Goal: Information Seeking & Learning: Learn about a topic

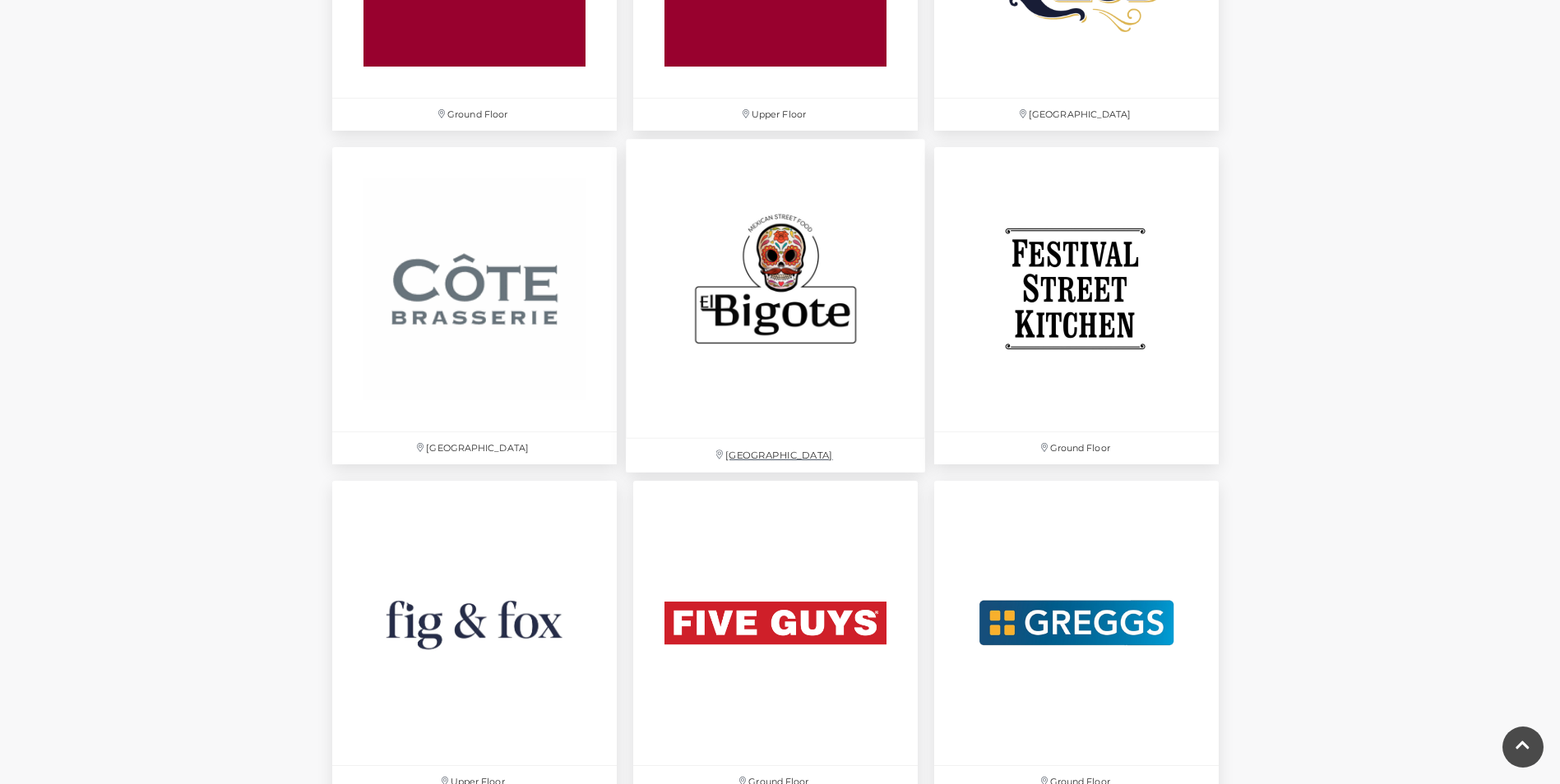
scroll to position [2644, 0]
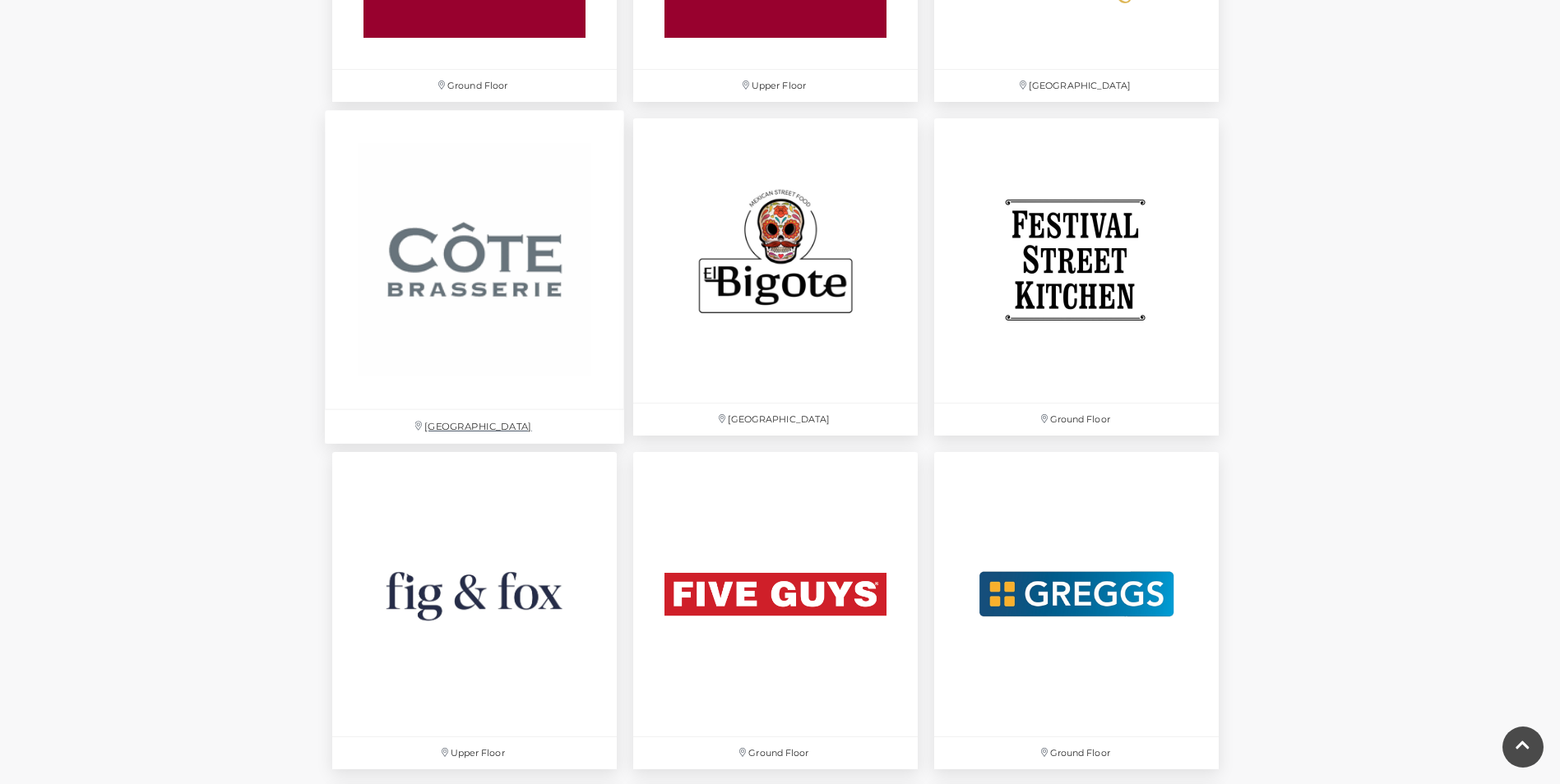
click at [516, 280] on img at bounding box center [474, 260] width 299 height 299
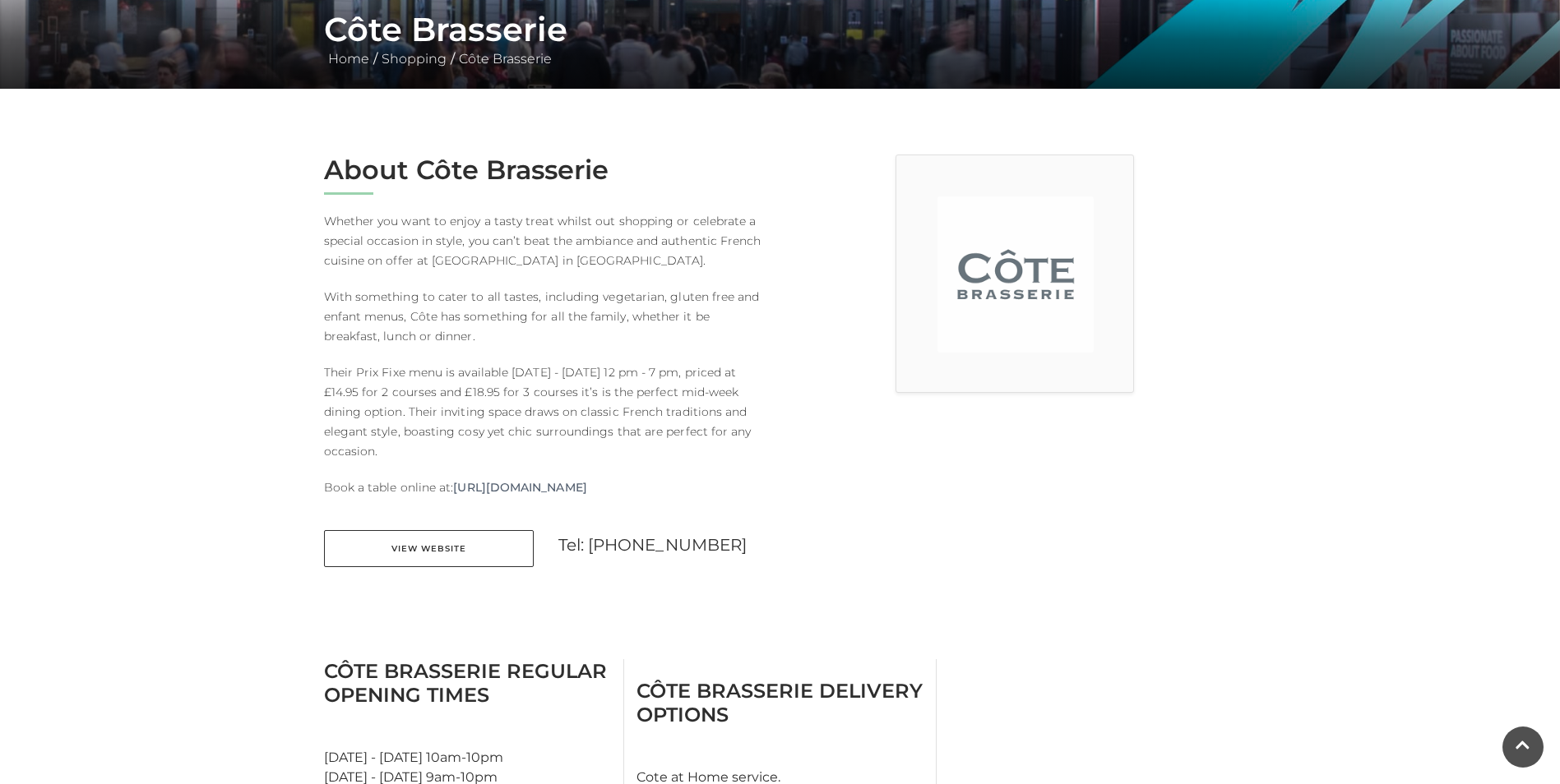
scroll to position [329, 0]
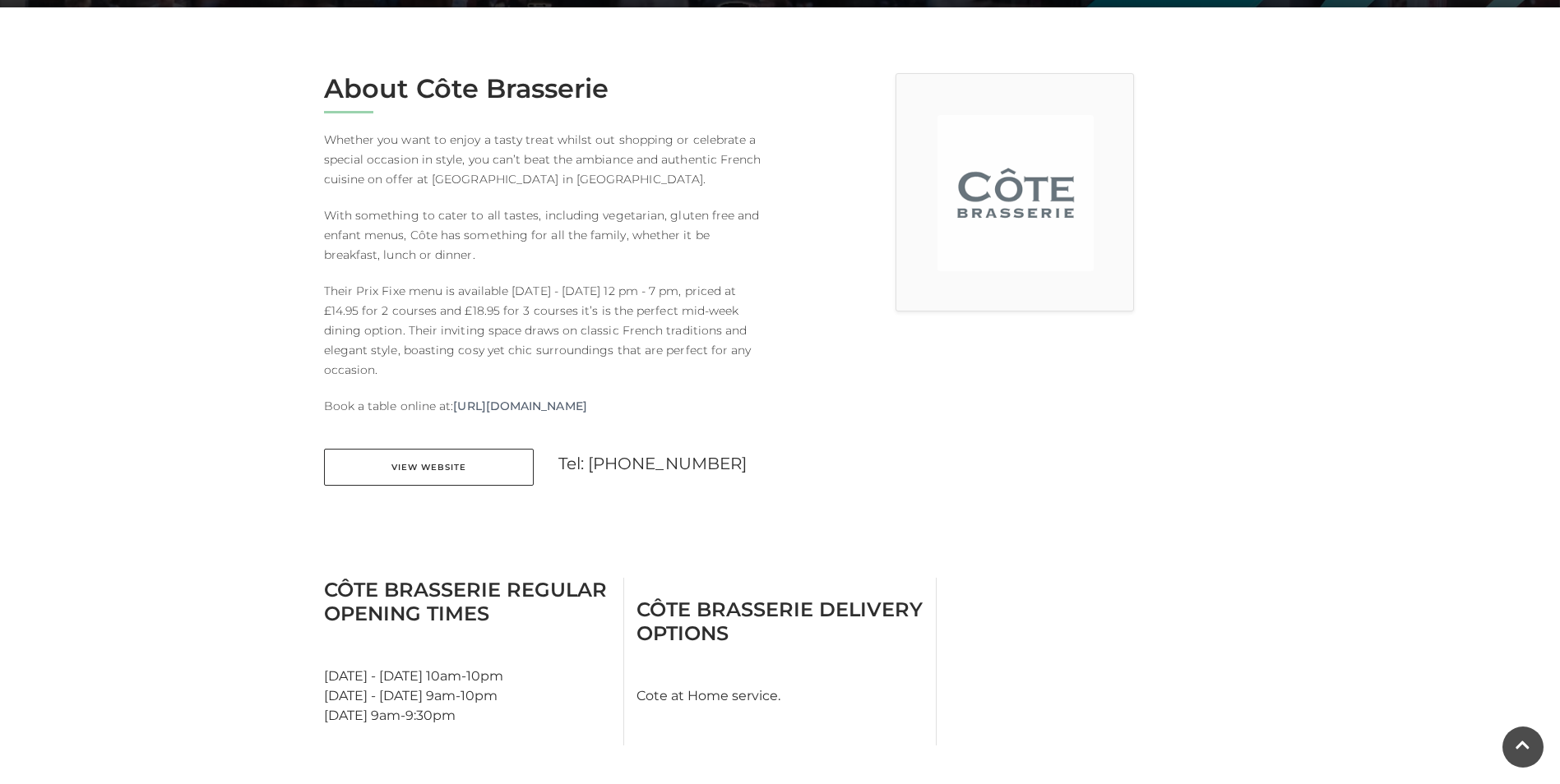
scroll to position [411, 0]
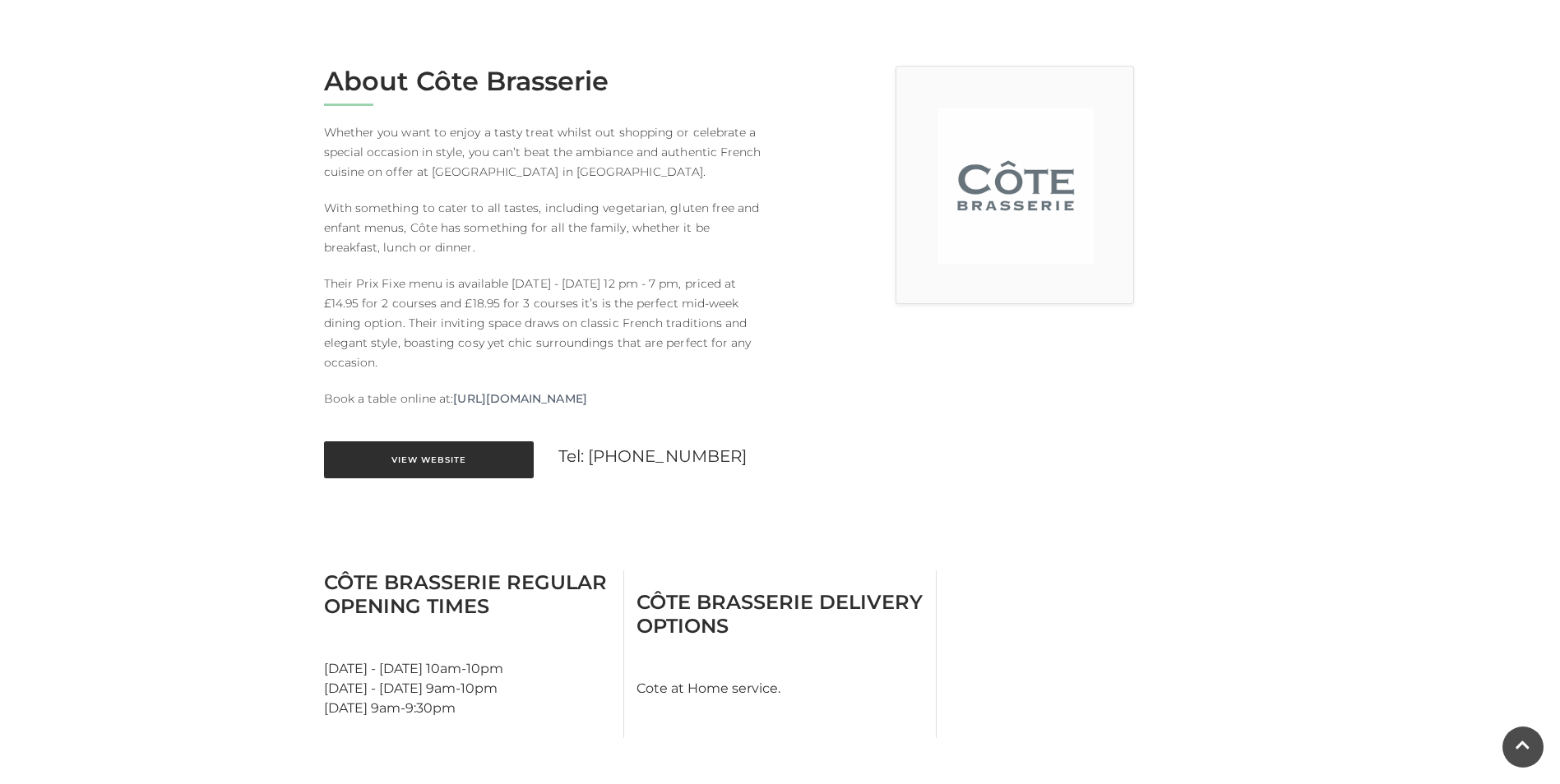
click at [452, 460] on link "View Website" at bounding box center [429, 460] width 210 height 37
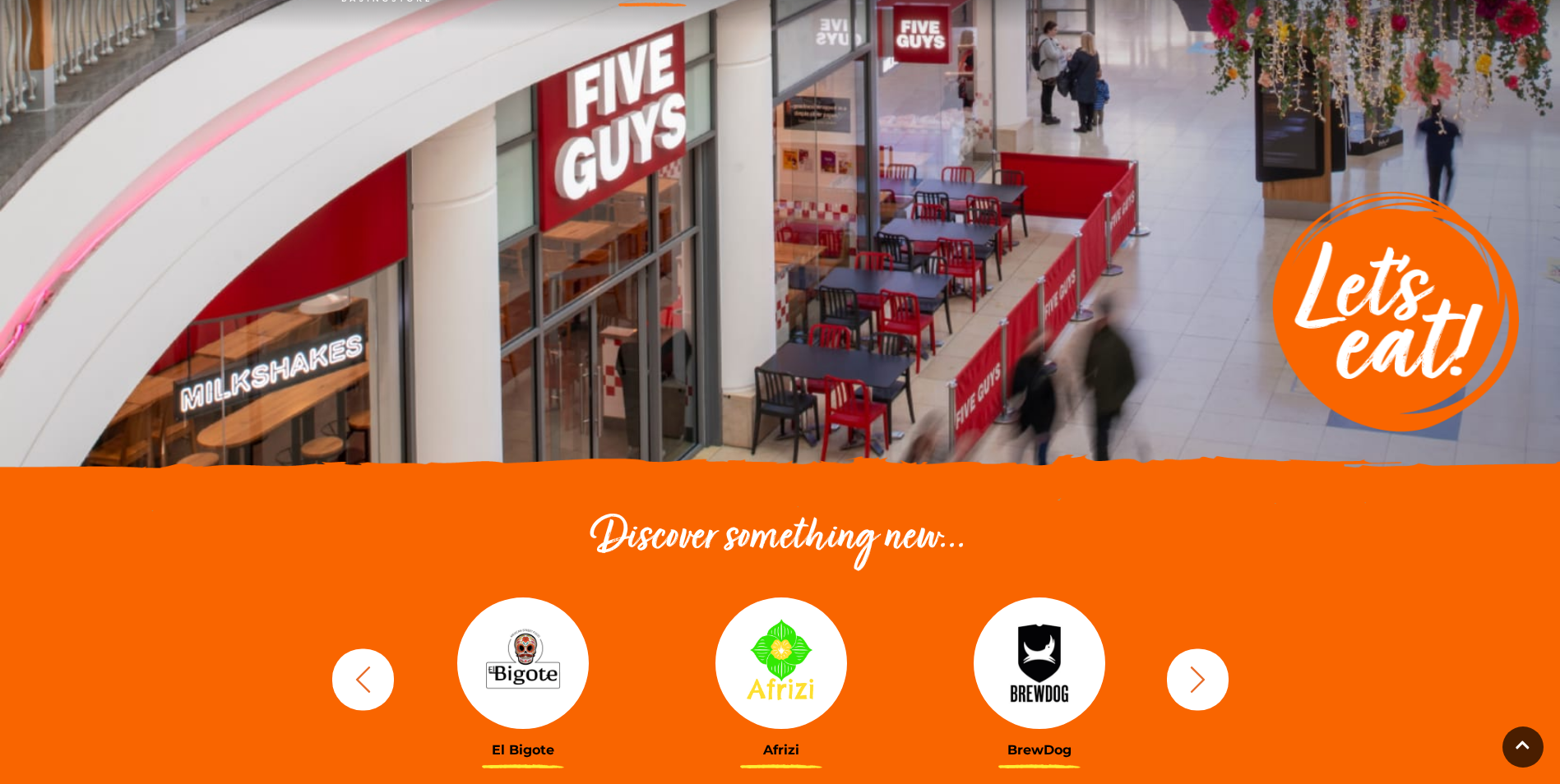
scroll to position [425, 0]
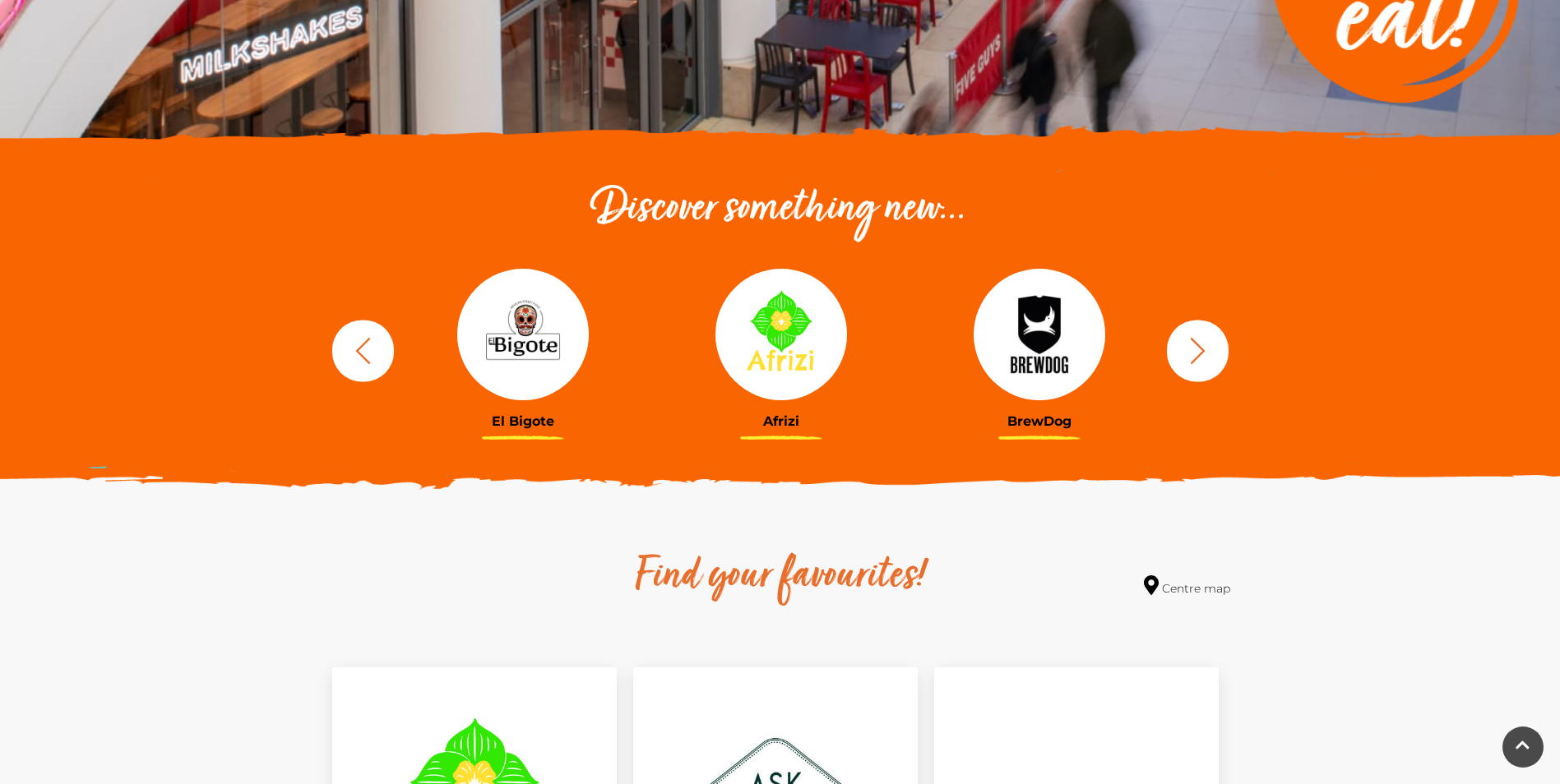
click at [1062, 351] on img at bounding box center [1039, 334] width 132 height 132
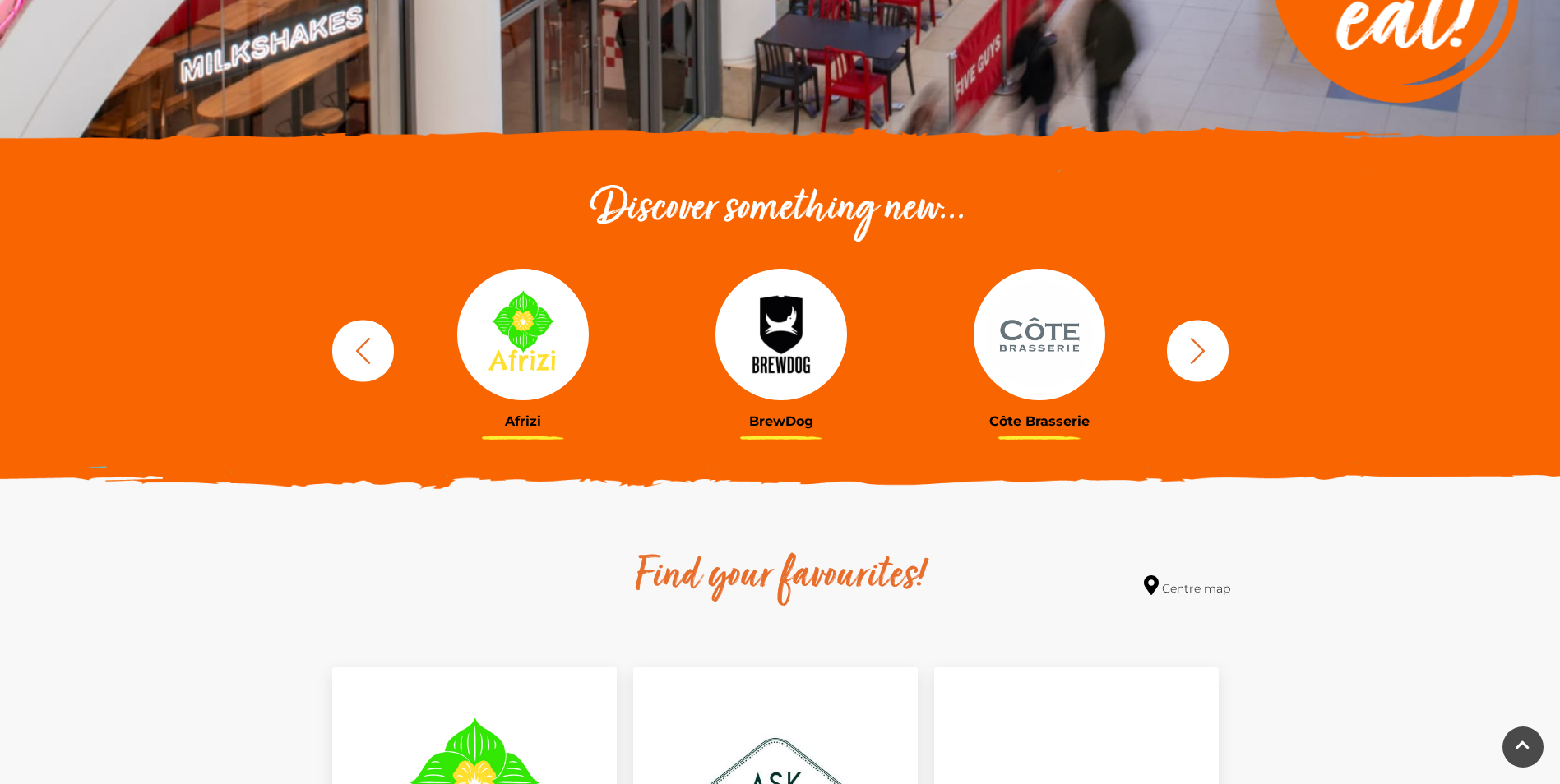
click at [1192, 348] on icon "button" at bounding box center [1198, 350] width 30 height 30
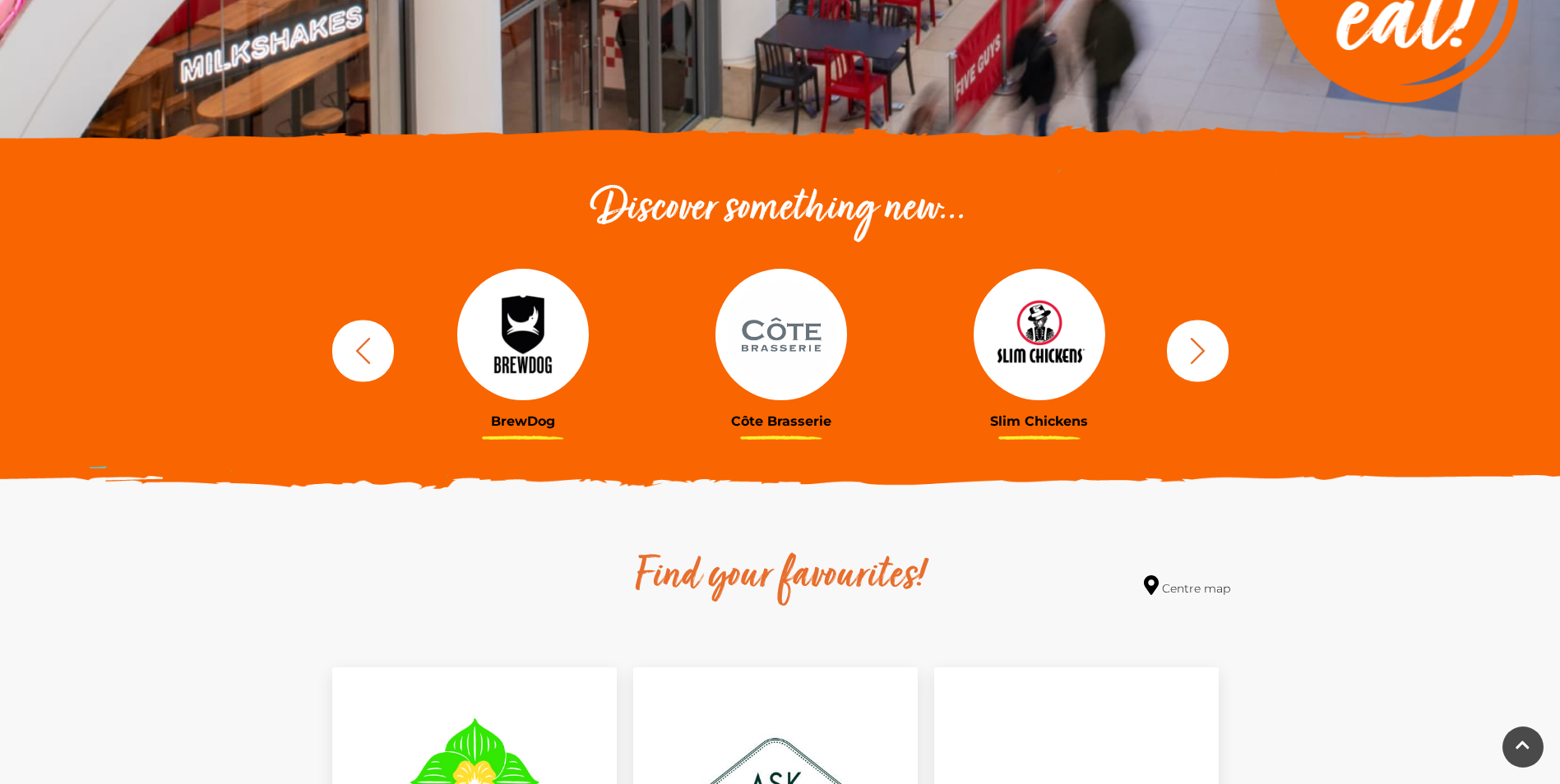
click at [1192, 348] on icon "button" at bounding box center [1198, 350] width 30 height 30
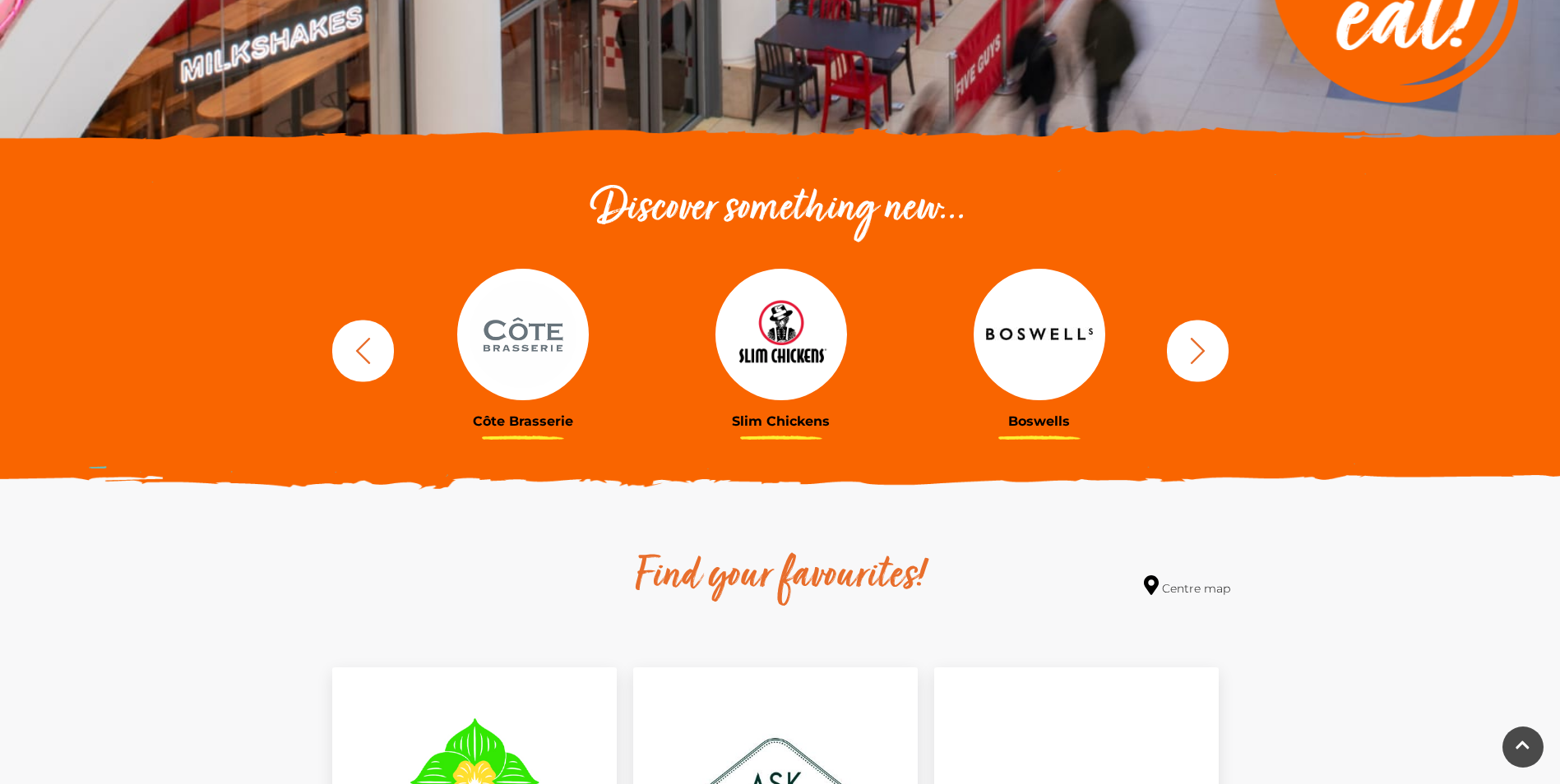
click at [1022, 333] on img at bounding box center [1039, 334] width 132 height 132
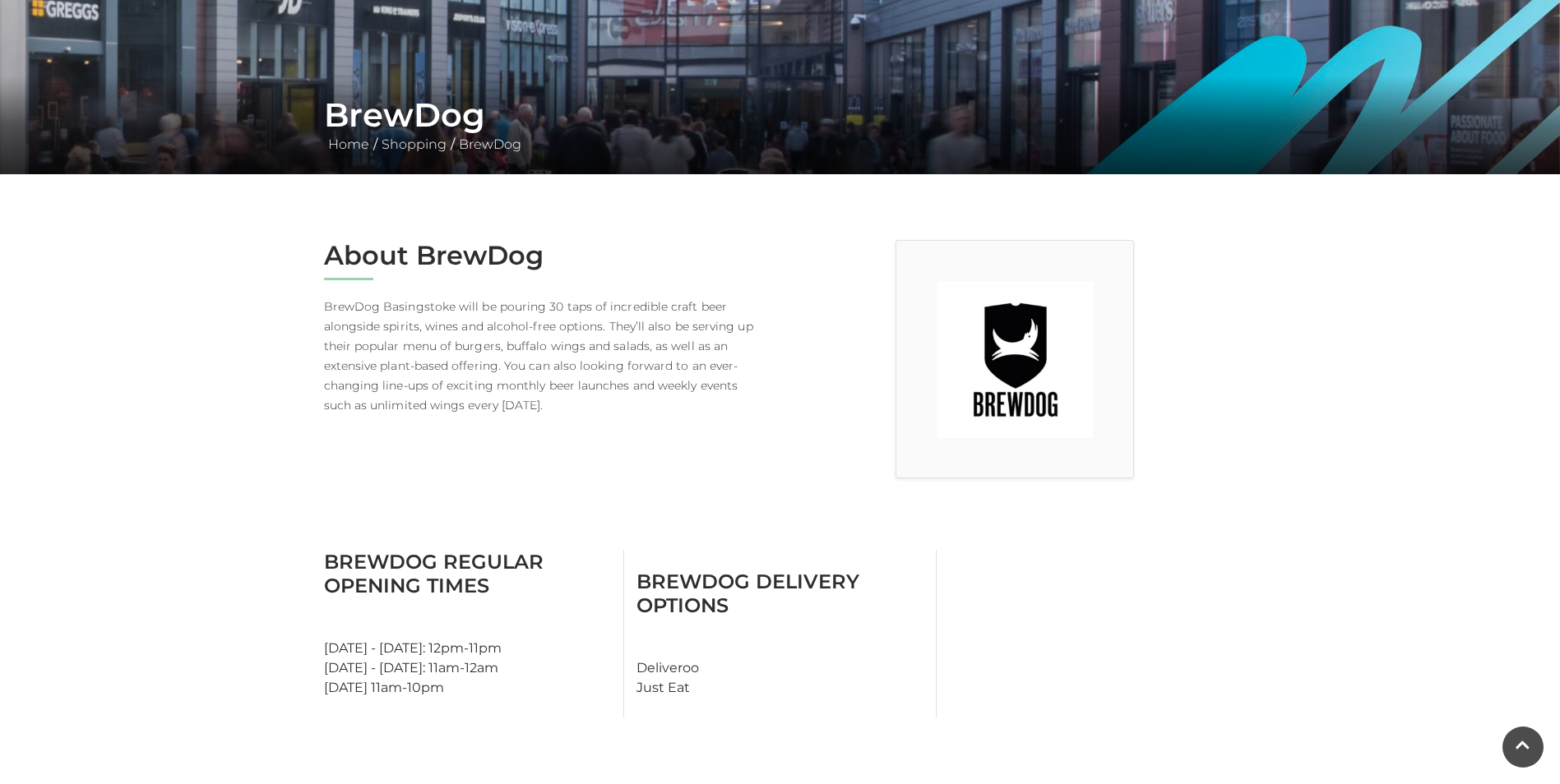
scroll to position [209, 0]
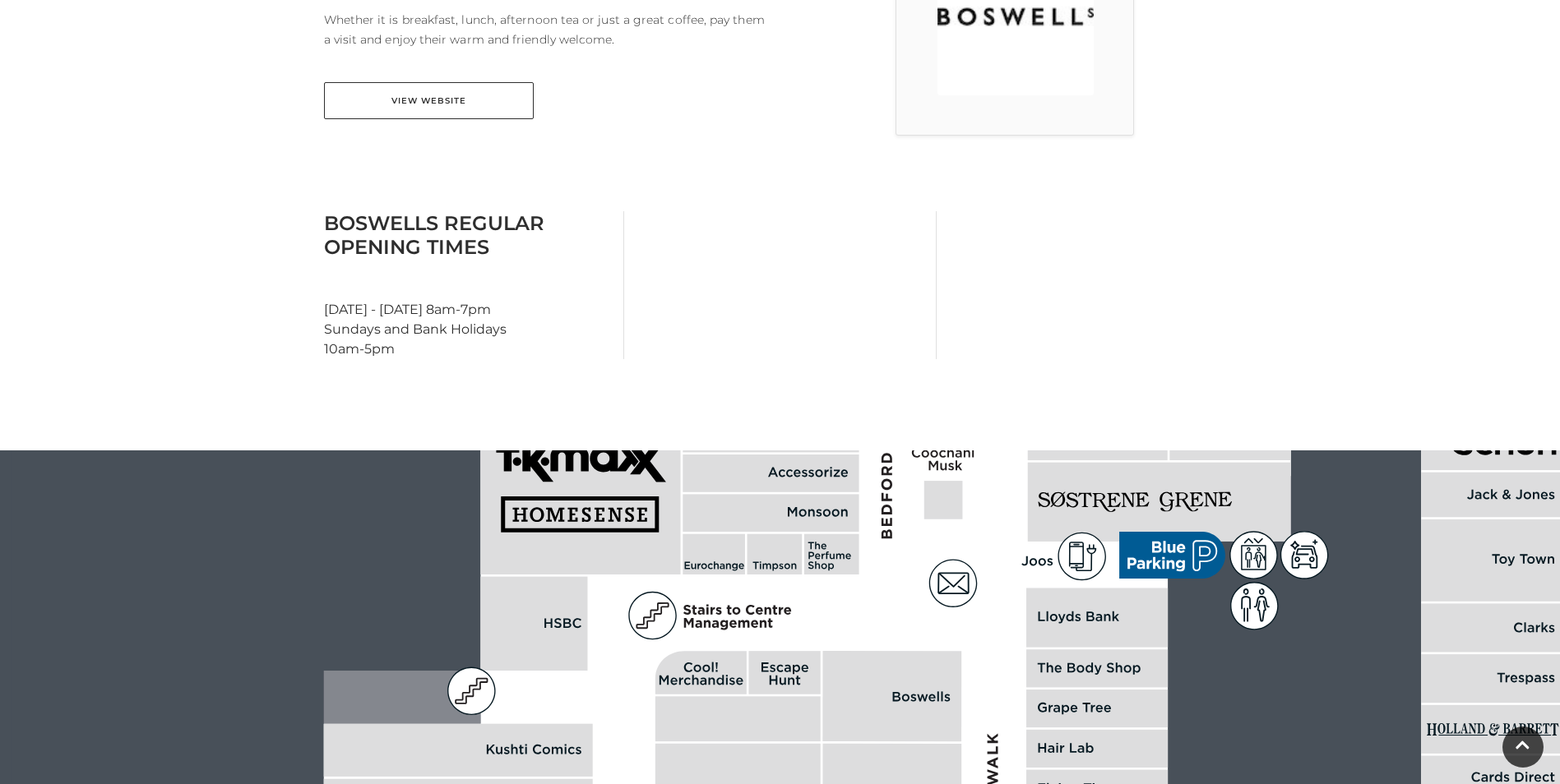
scroll to position [411, 0]
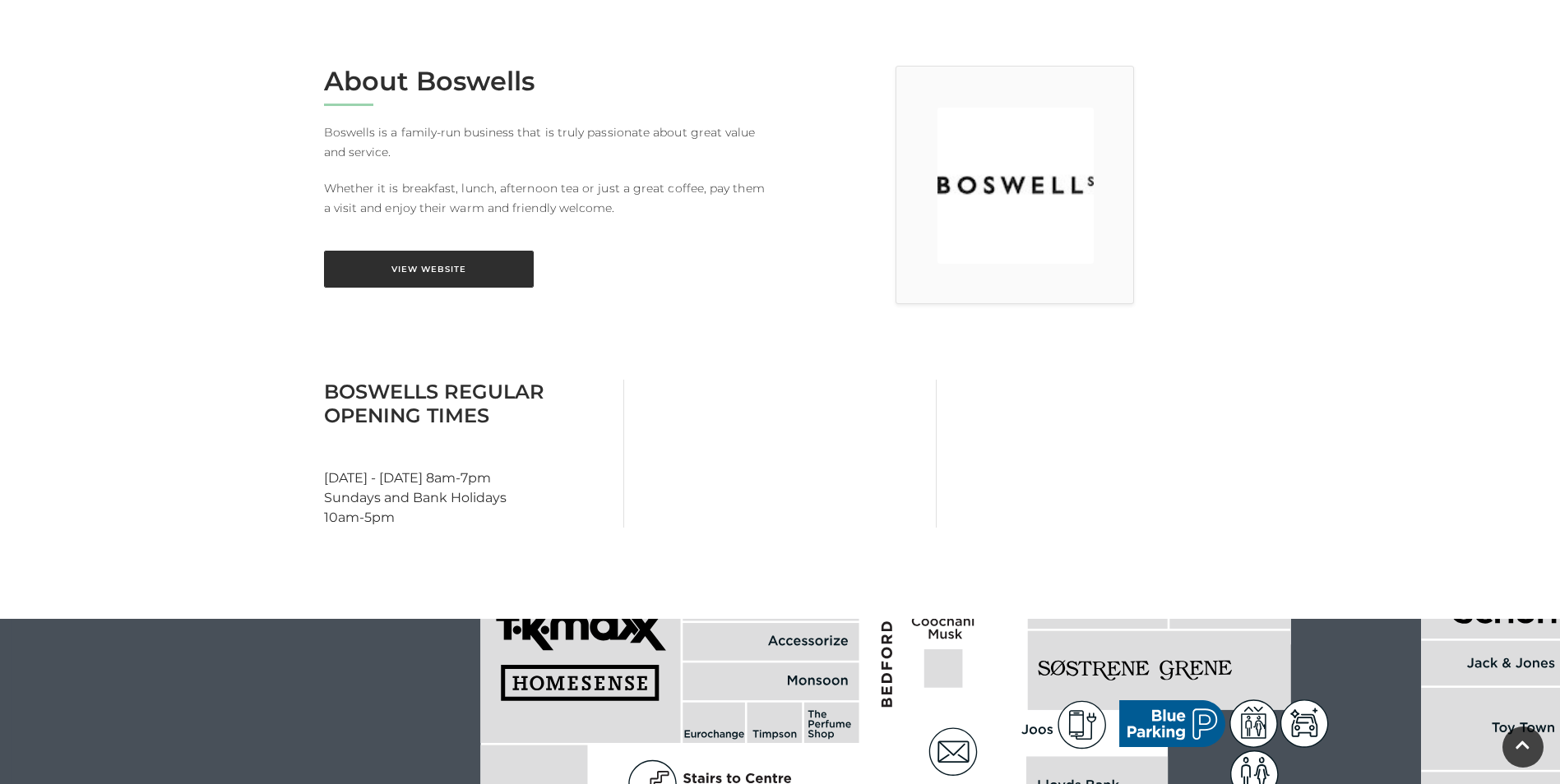
click at [473, 273] on link "View Website" at bounding box center [429, 269] width 210 height 37
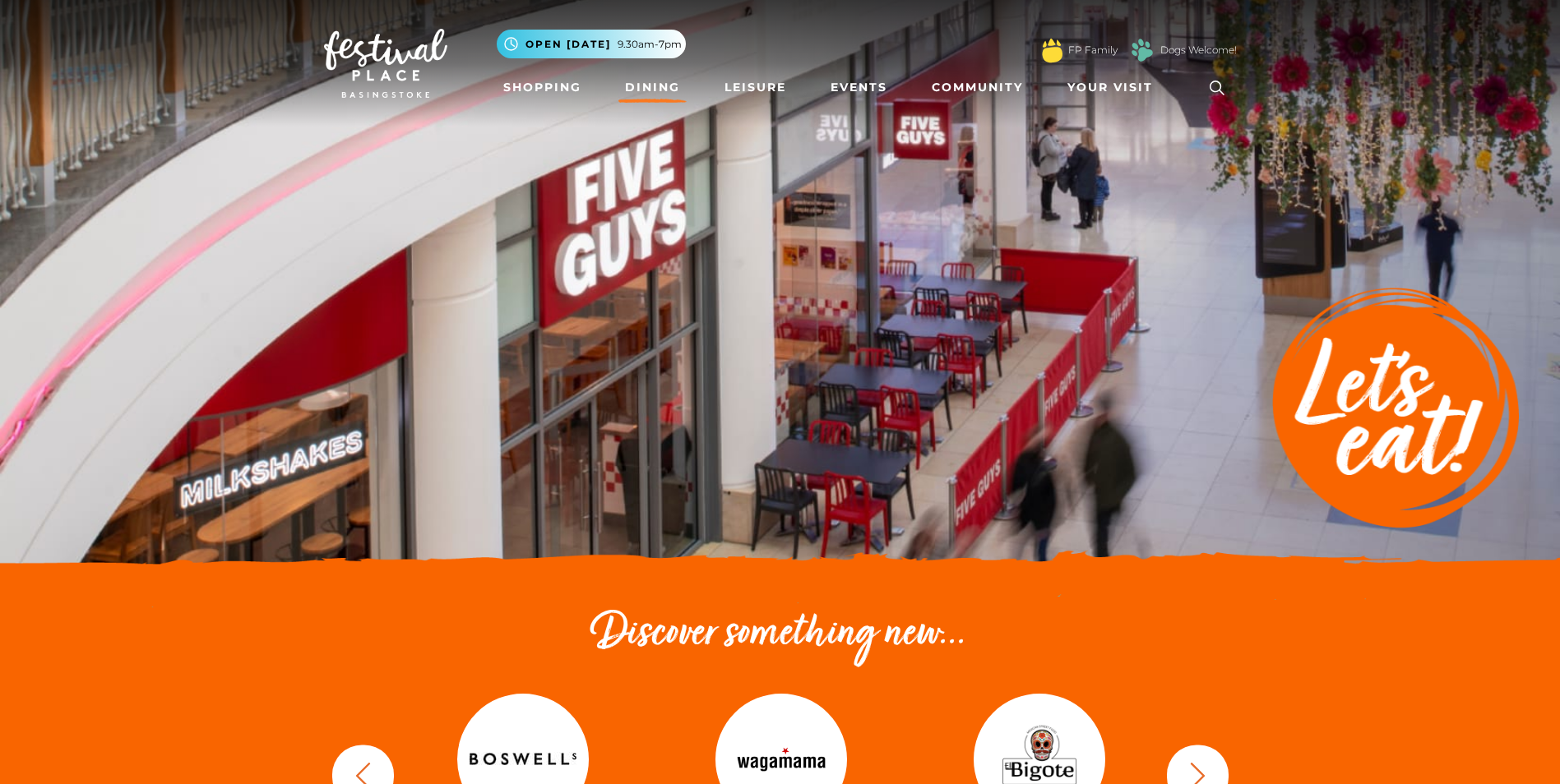
scroll to position [425, 0]
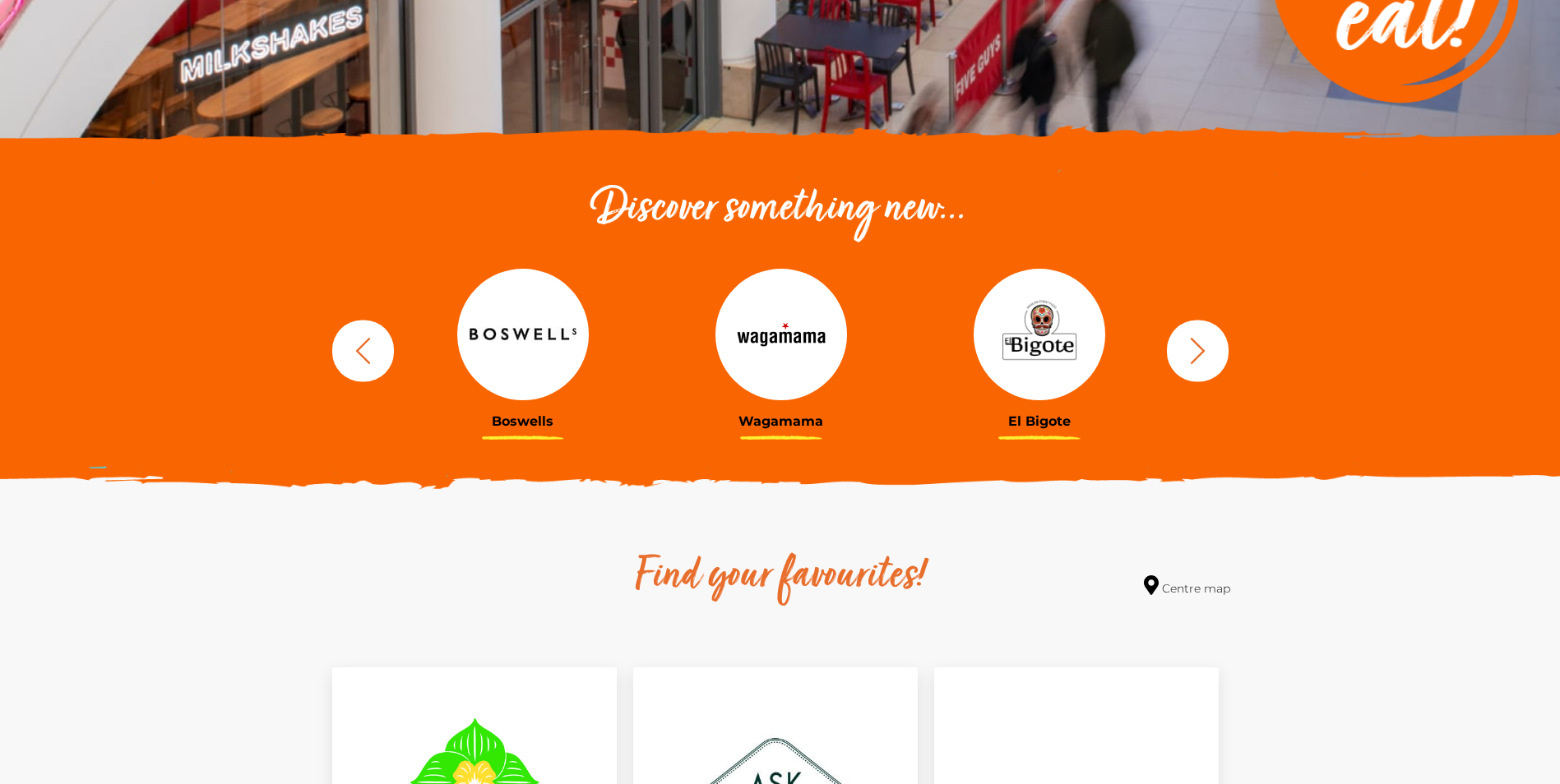
click at [1209, 340] on icon "button" at bounding box center [1198, 350] width 30 height 30
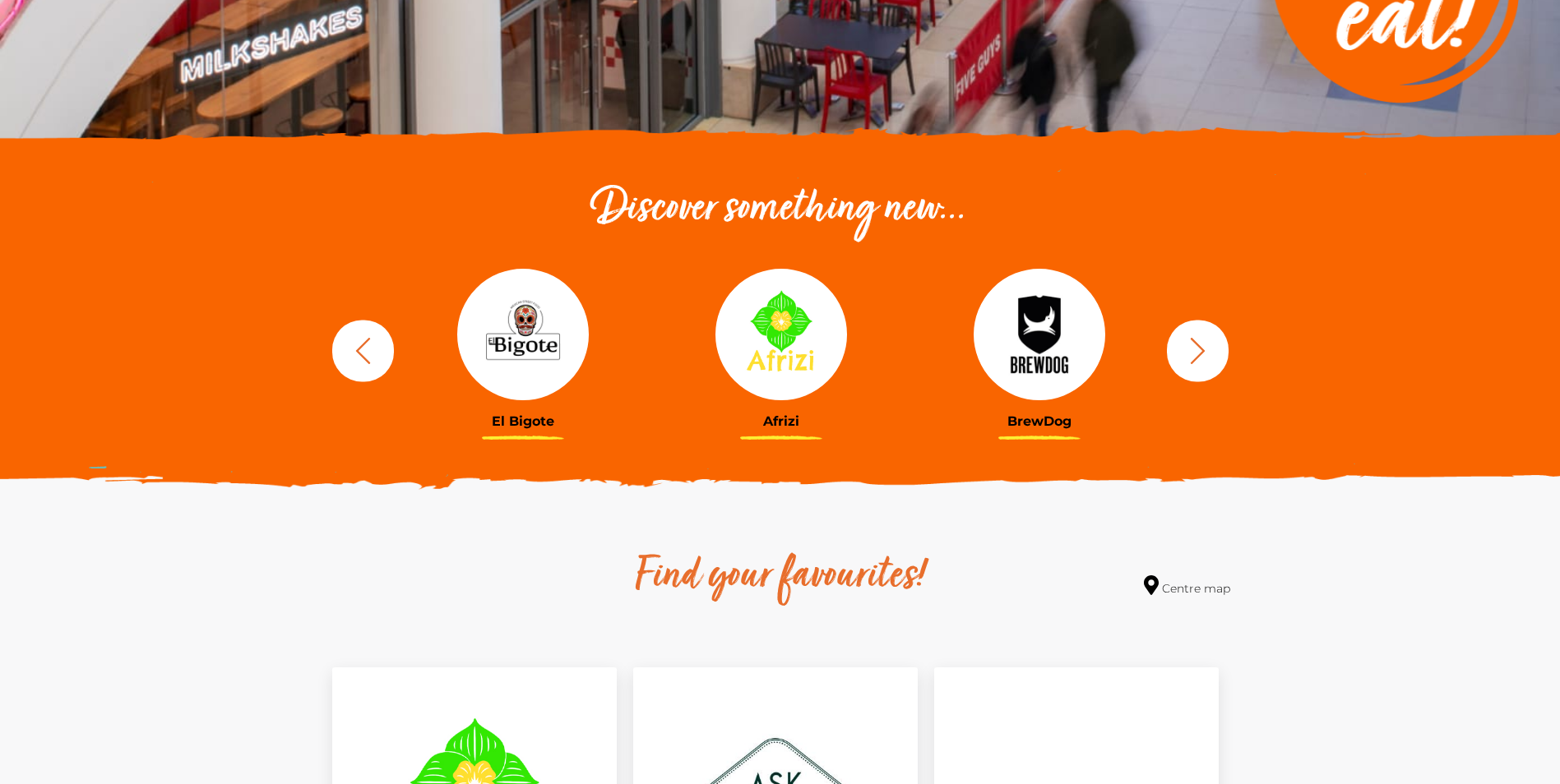
click at [1209, 340] on icon "button" at bounding box center [1198, 350] width 30 height 30
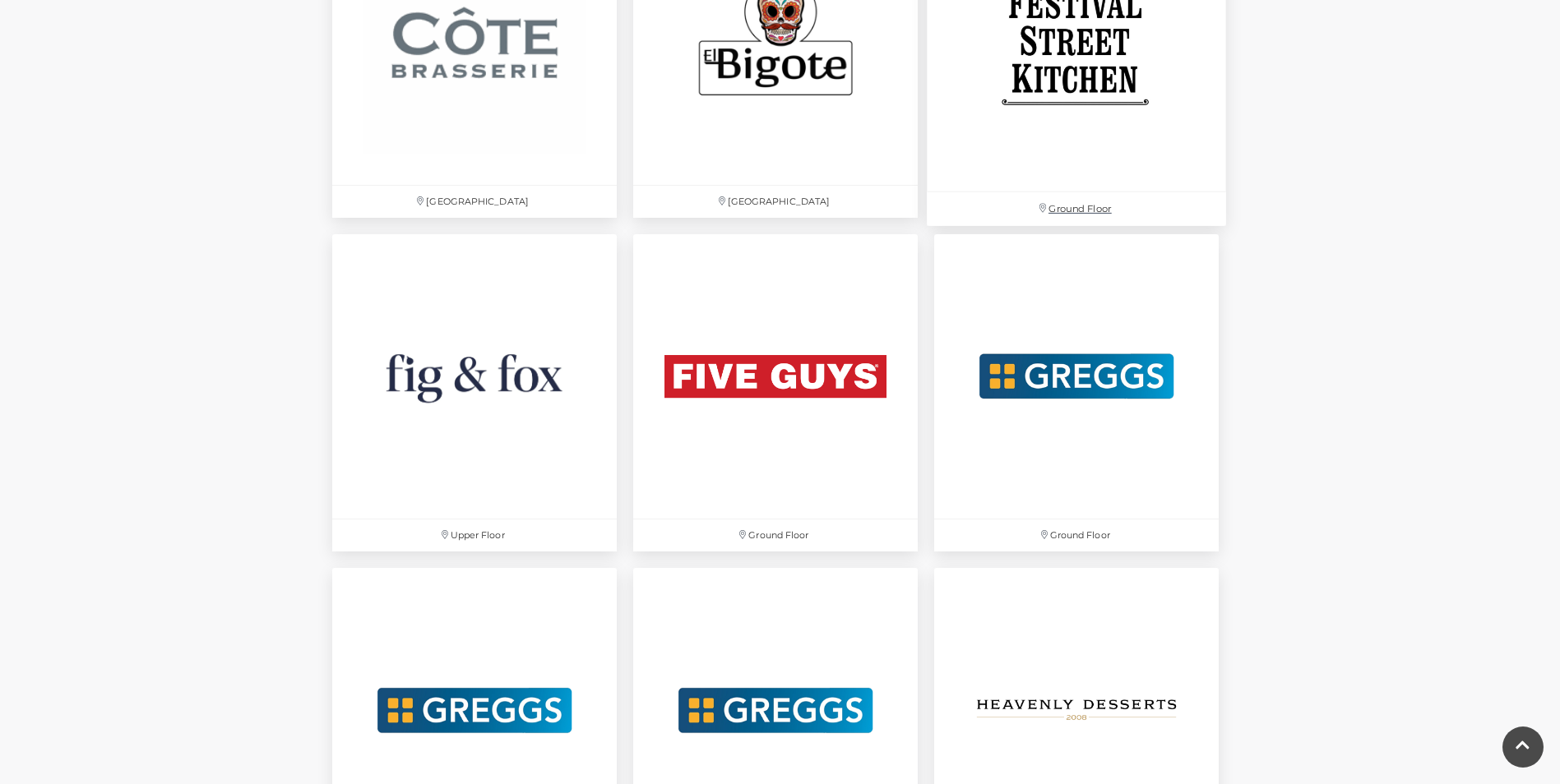
scroll to position [2973, 0]
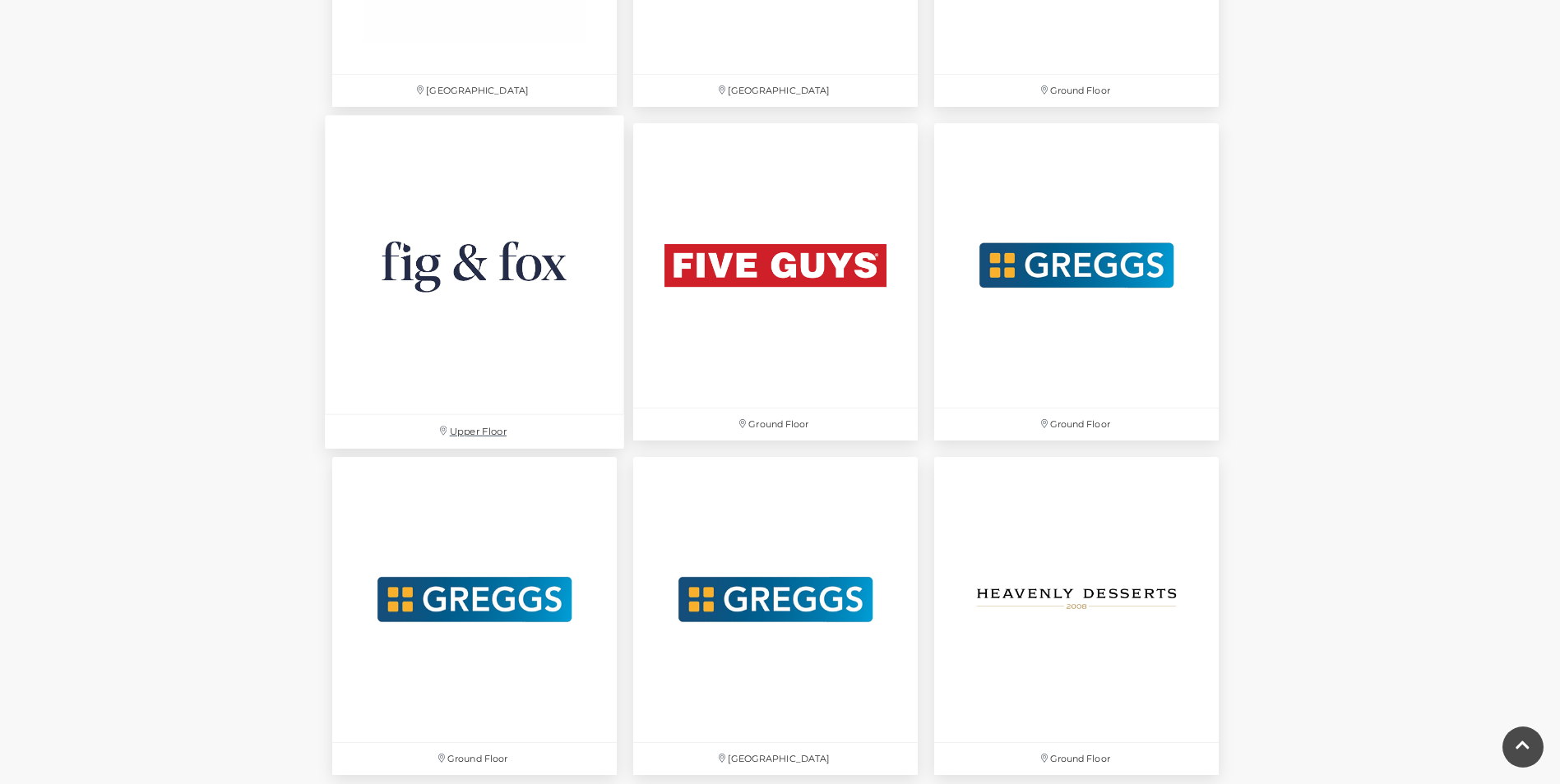
click at [417, 262] on img at bounding box center [474, 264] width 299 height 299
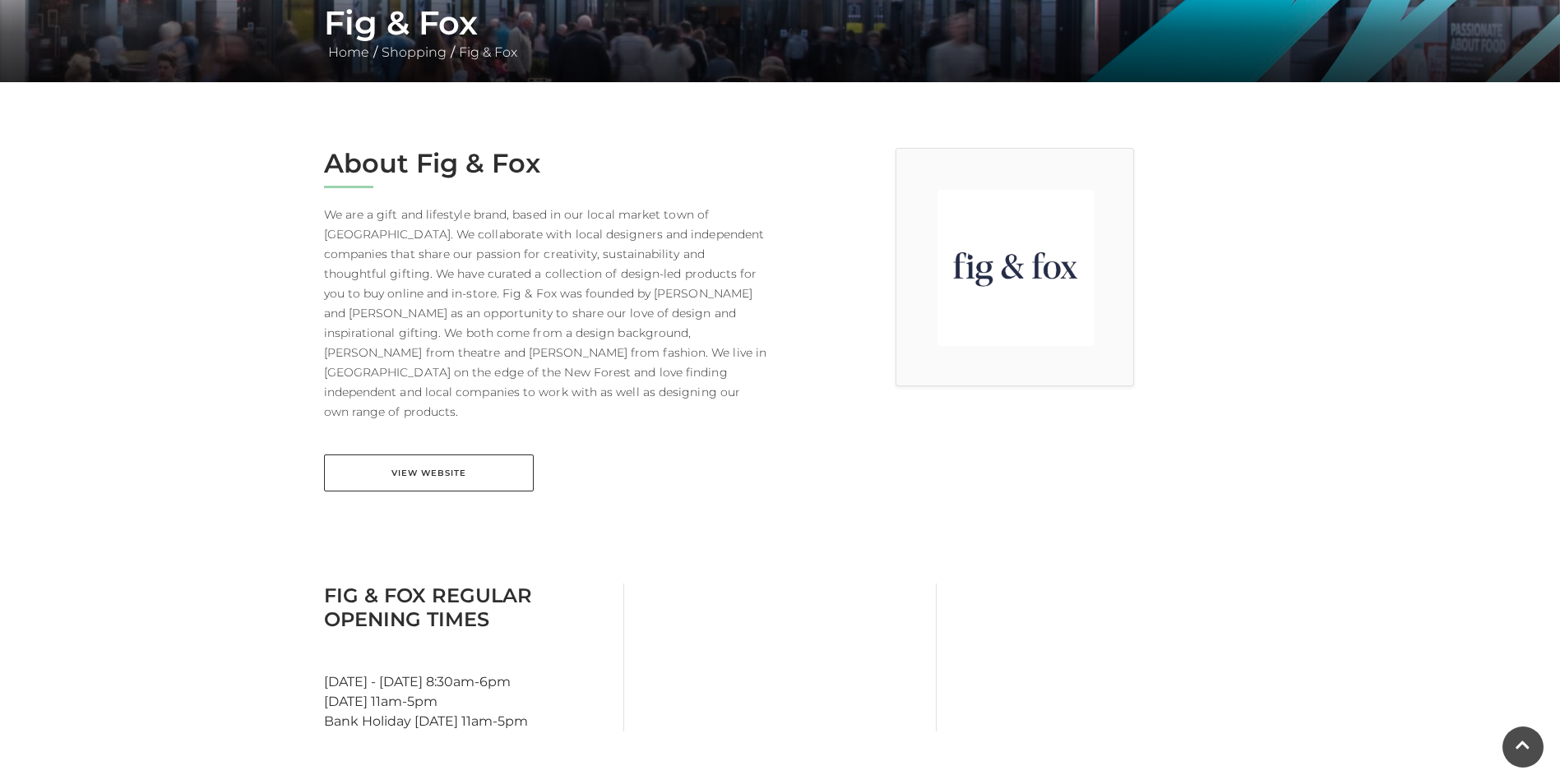
scroll to position [411, 0]
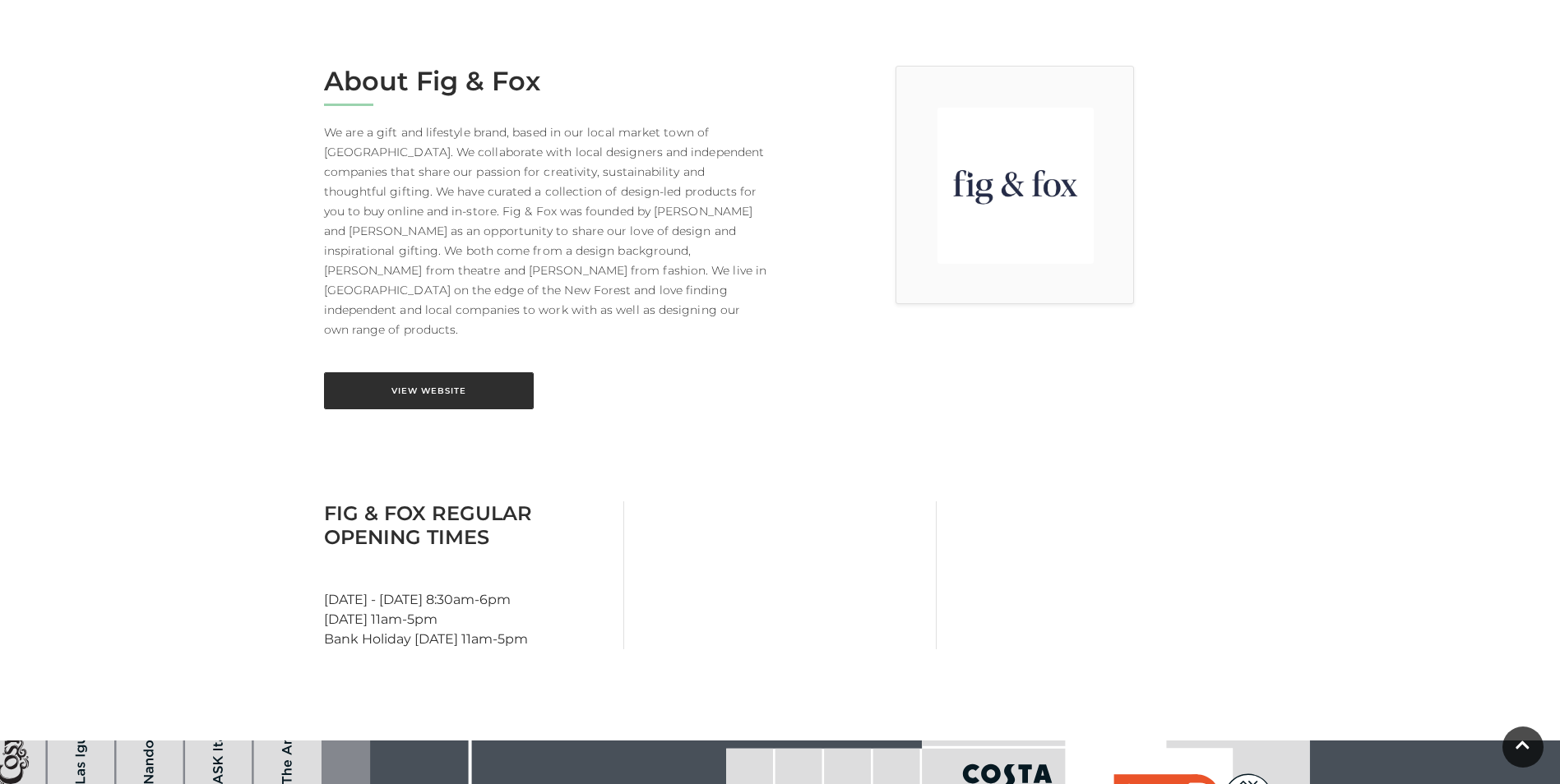
click at [442, 373] on link "View Website" at bounding box center [429, 391] width 210 height 37
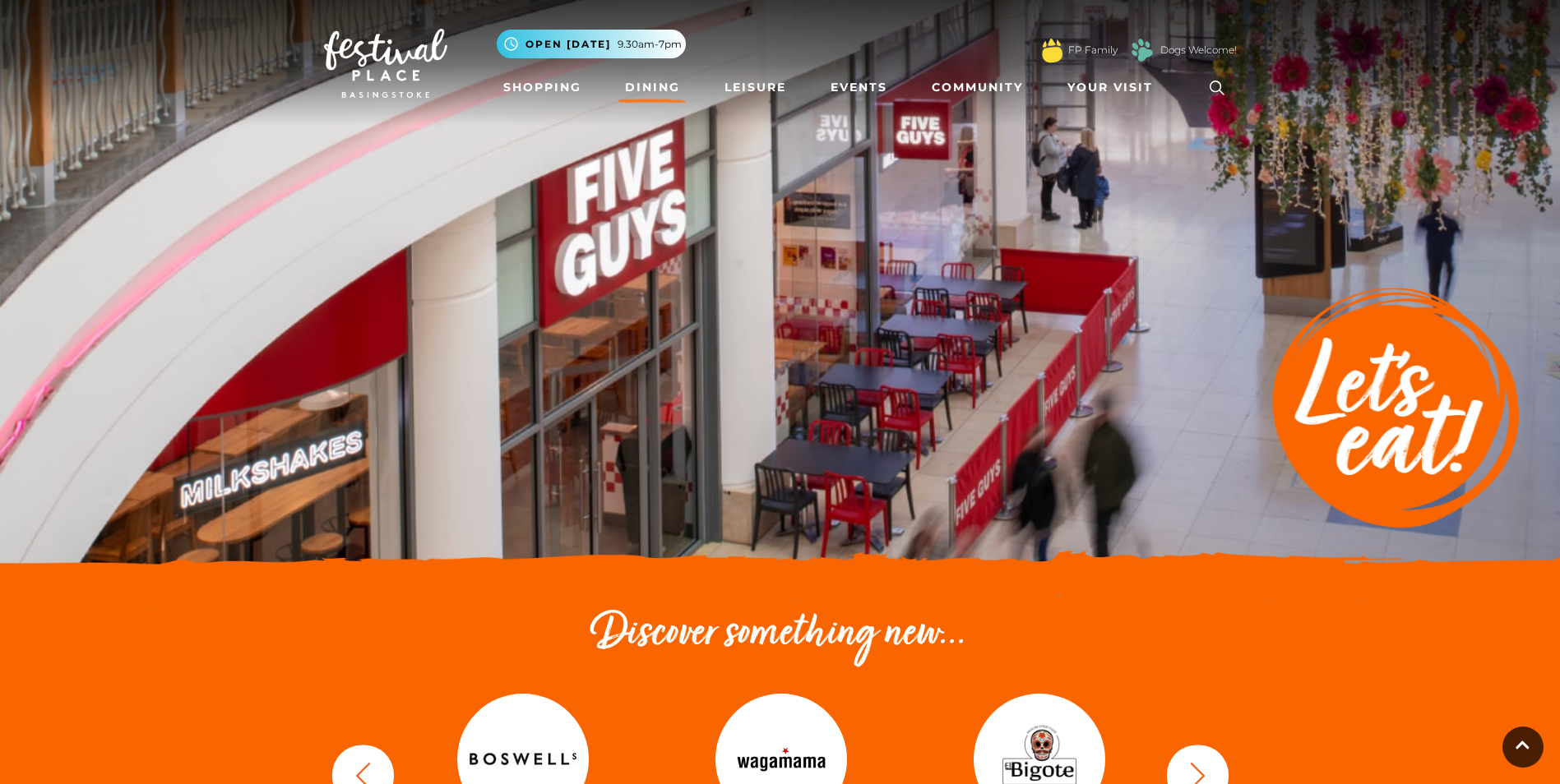
scroll to position [2973, 0]
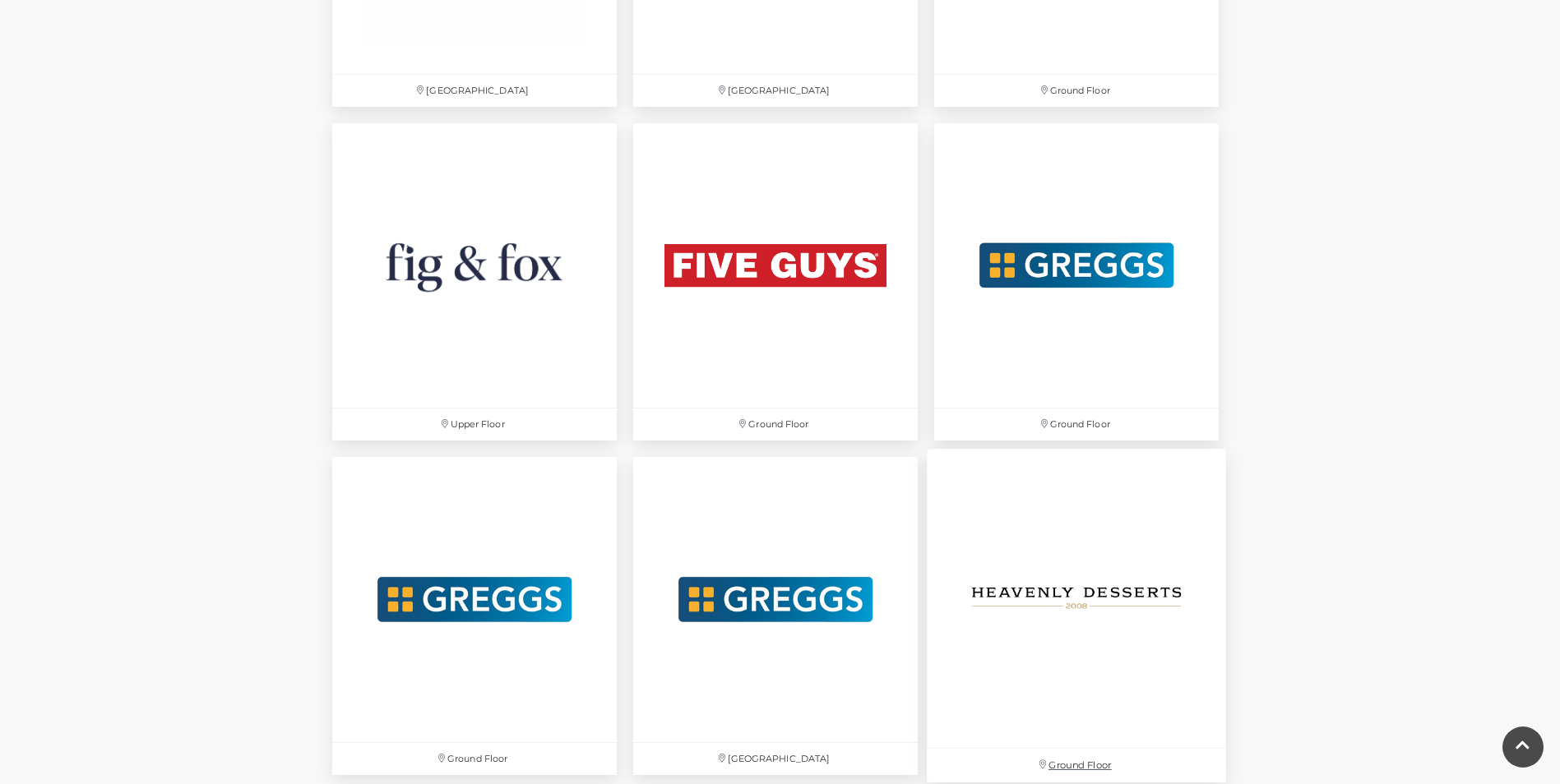
click at [1115, 598] on img at bounding box center [1077, 599] width 299 height 299
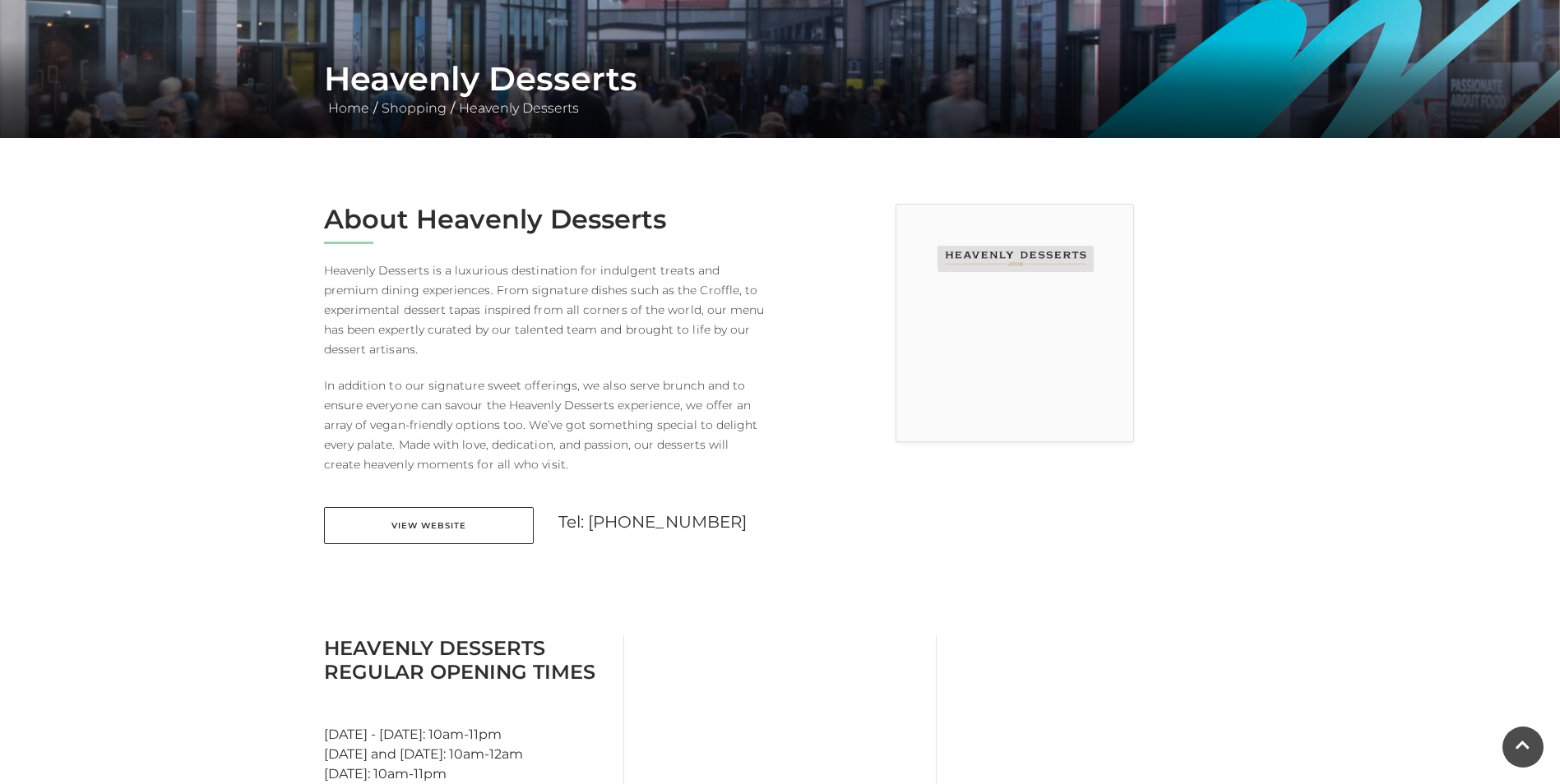
scroll to position [329, 0]
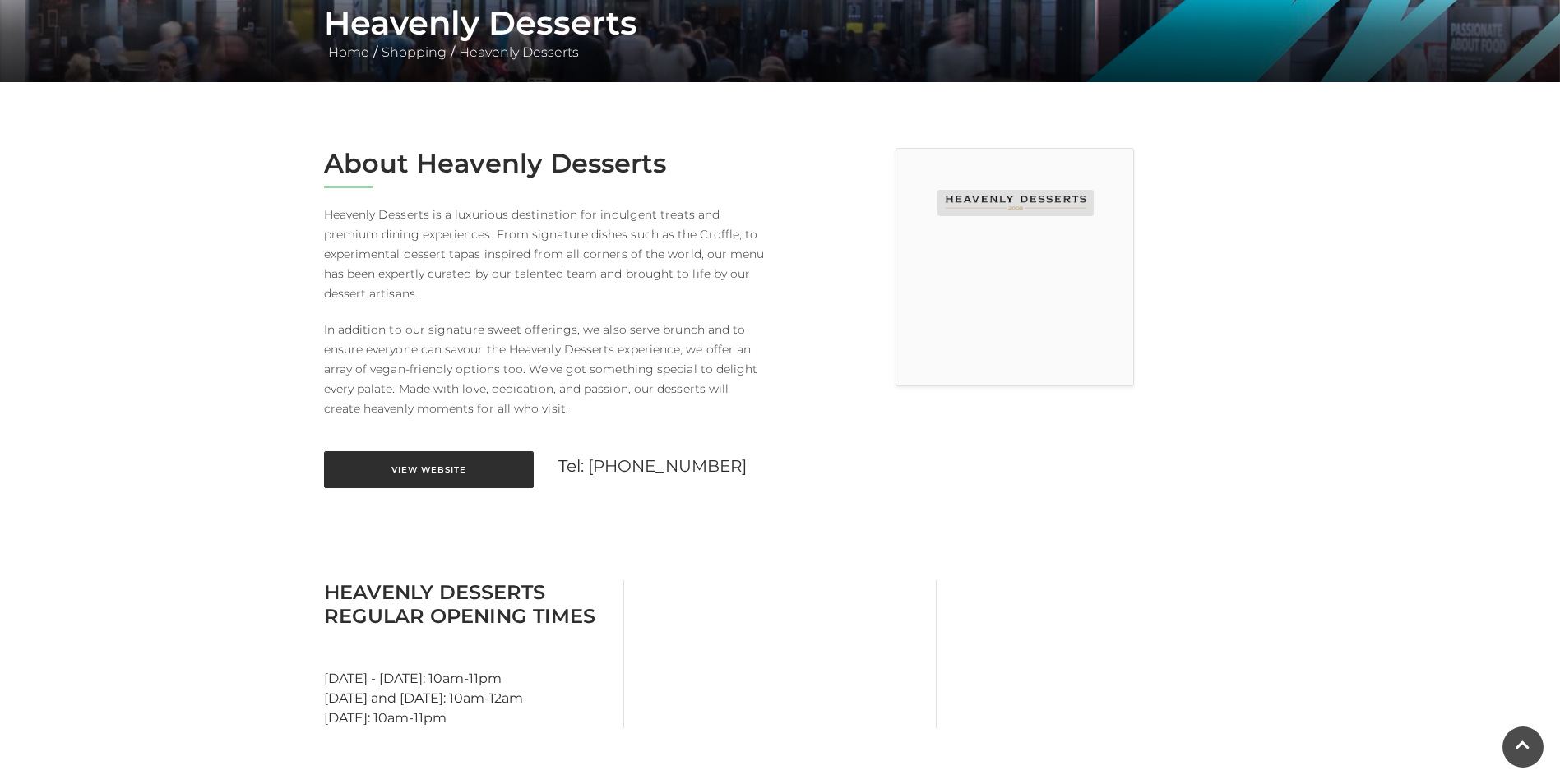
click at [489, 473] on link "View Website" at bounding box center [429, 470] width 210 height 37
